Goal: Task Accomplishment & Management: Use online tool/utility

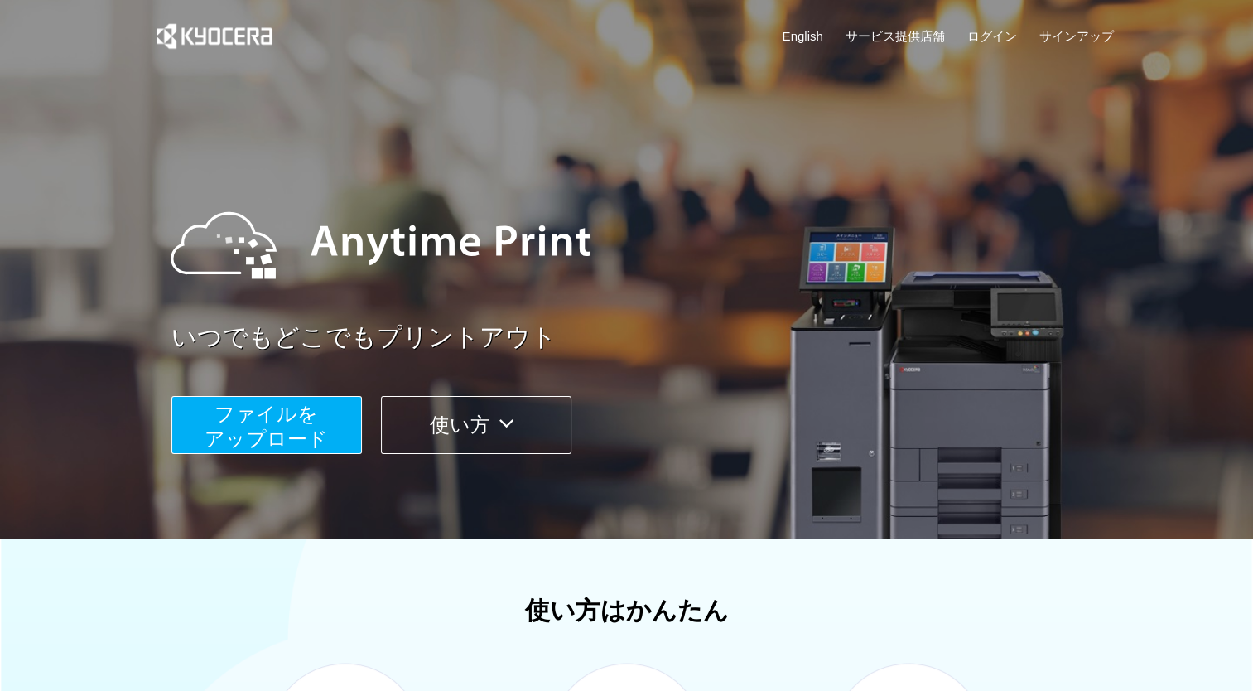
click at [283, 426] on span "ファイルを ​​アップロード" at bounding box center [266, 426] width 123 height 47
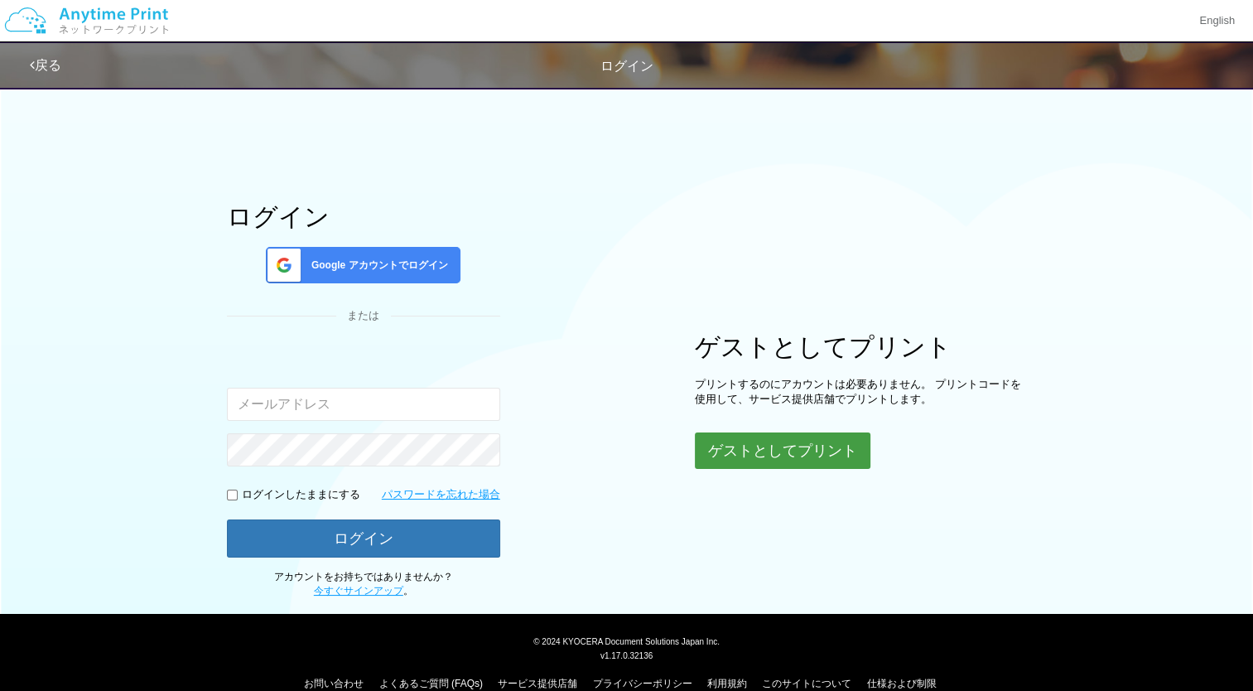
click at [802, 456] on button "ゲストとしてプリント" at bounding box center [783, 450] width 176 height 36
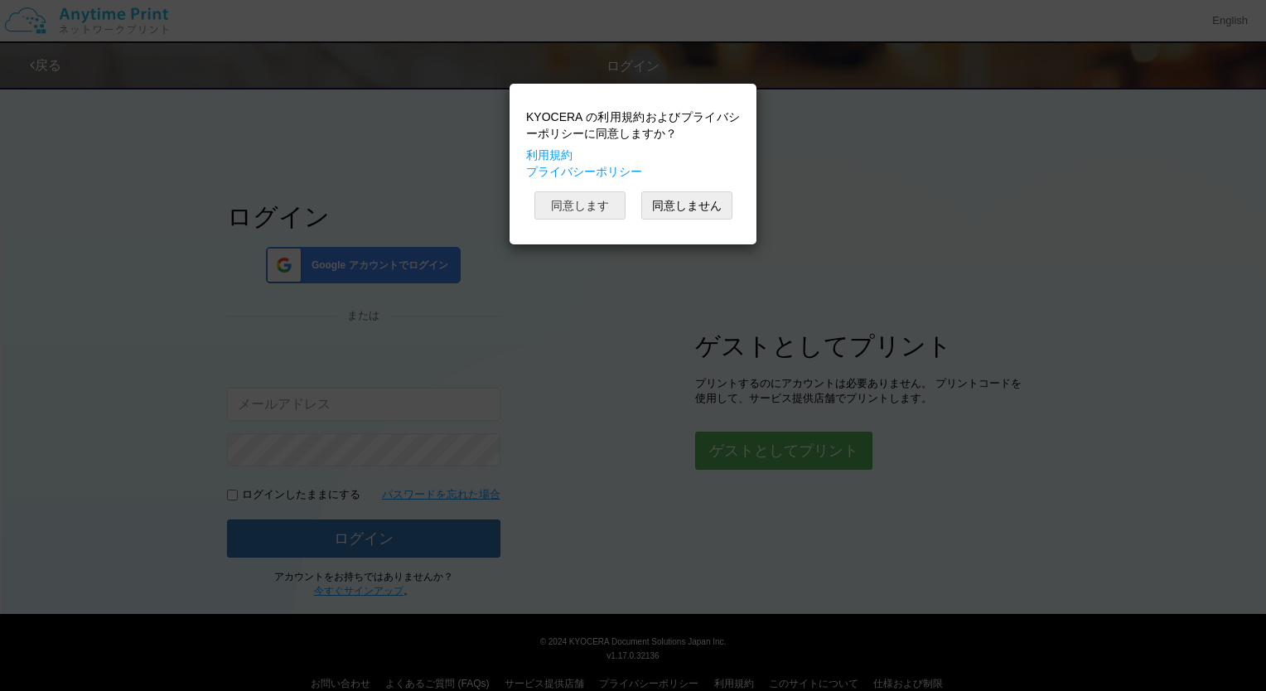
click at [596, 200] on button "同意します" at bounding box center [579, 205] width 91 height 28
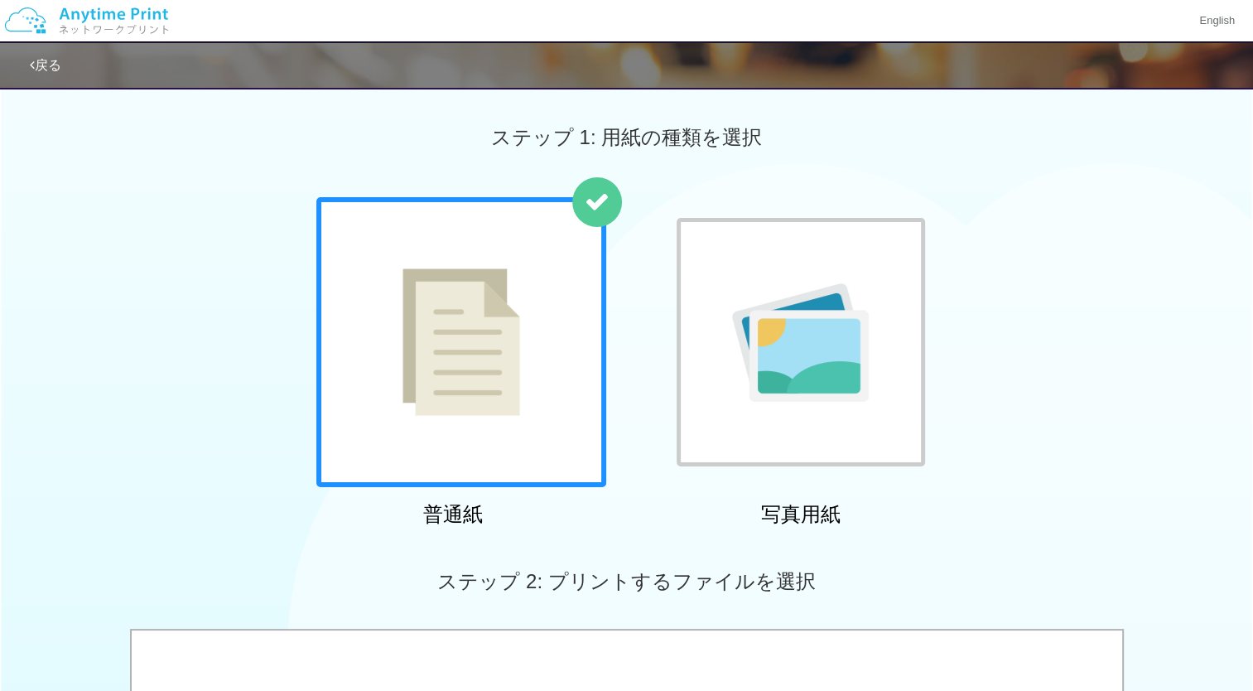
click at [536, 320] on div at bounding box center [461, 342] width 290 height 290
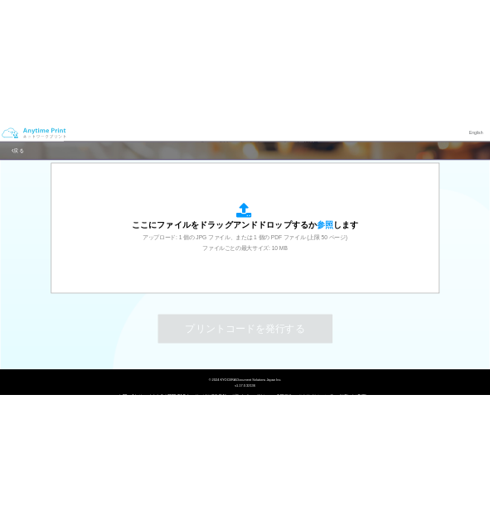
scroll to position [568, 0]
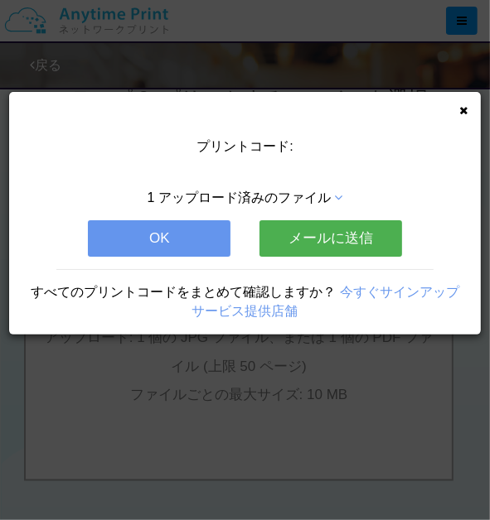
scroll to position [0, 0]
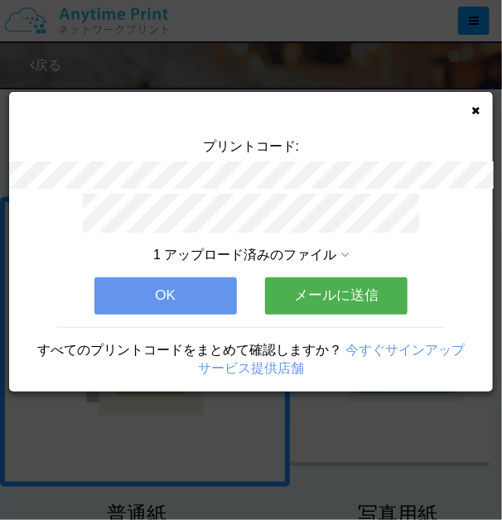
click at [293, 287] on button "メールに送信" at bounding box center [336, 296] width 142 height 36
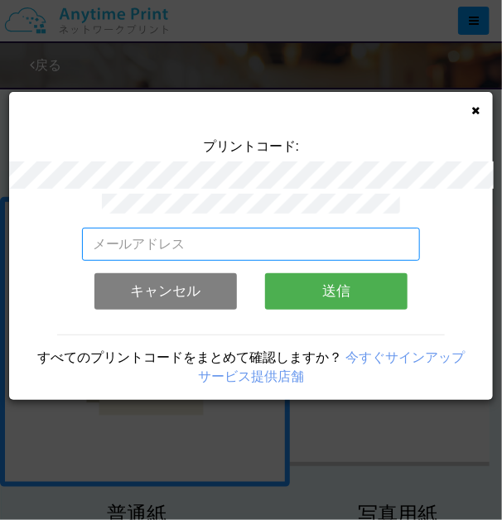
click at [267, 241] on input "email" at bounding box center [251, 244] width 339 height 33
type input "[EMAIL_ADDRESS][DOMAIN_NAME]"
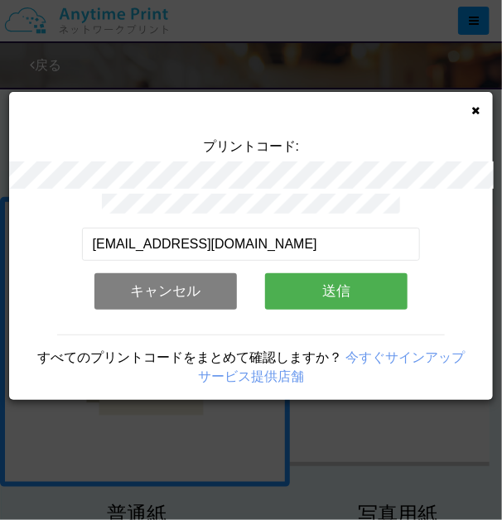
click at [265, 310] on button "送信" at bounding box center [336, 291] width 142 height 36
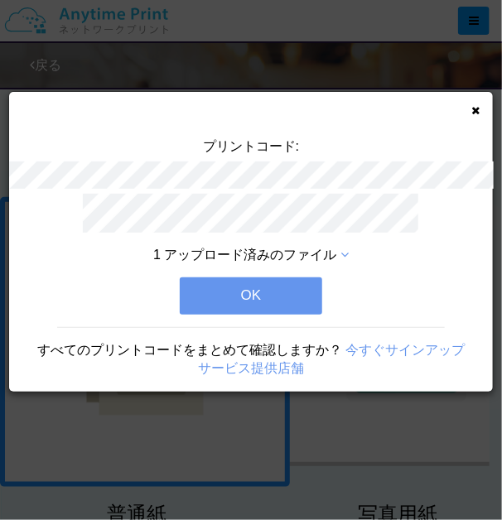
click at [244, 278] on button "OK" at bounding box center [251, 296] width 142 height 36
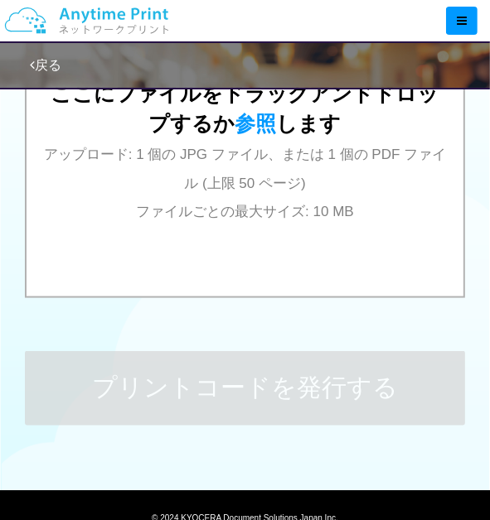
scroll to position [765, 0]
